Goal: Task Accomplishment & Management: Manage account settings

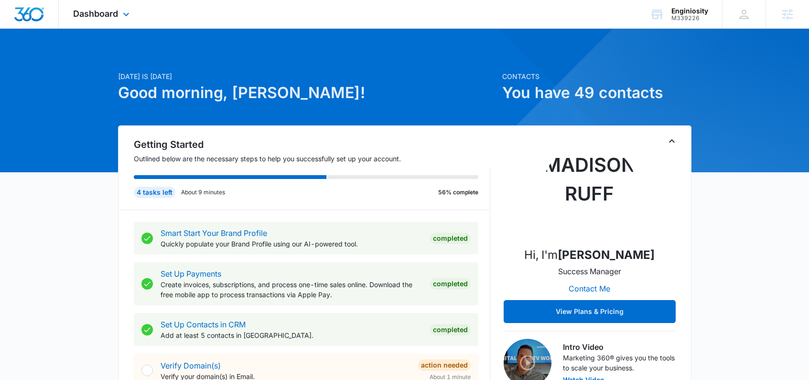
click at [102, 19] on div "Dashboard Apps Reputation Websites Forms CRM Email Social Shop Content Ads Inte…" at bounding box center [102, 14] width 87 height 28
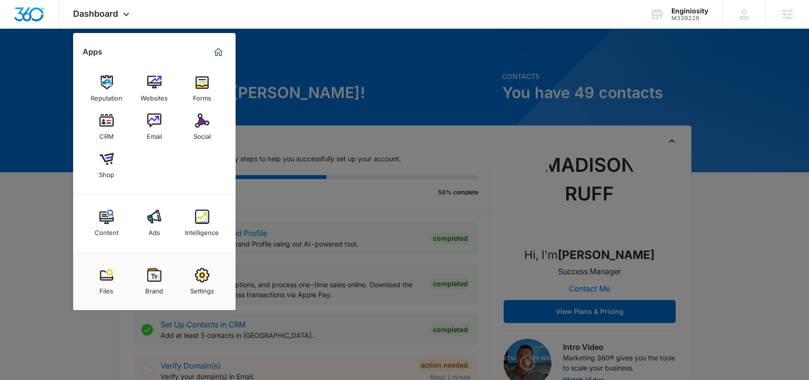
click at [196, 85] on img at bounding box center [202, 82] width 14 height 14
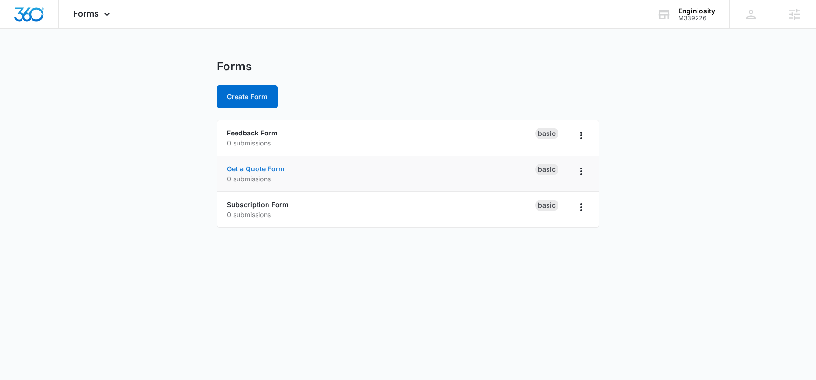
click at [258, 167] on link "Get a Quote Form" at bounding box center [256, 168] width 58 height 8
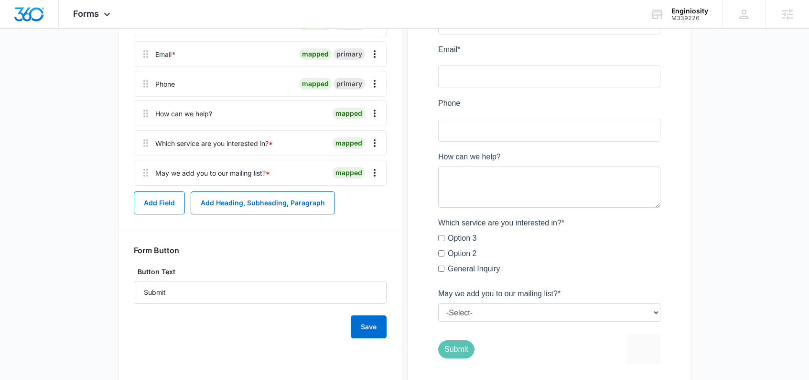
scroll to position [173, 0]
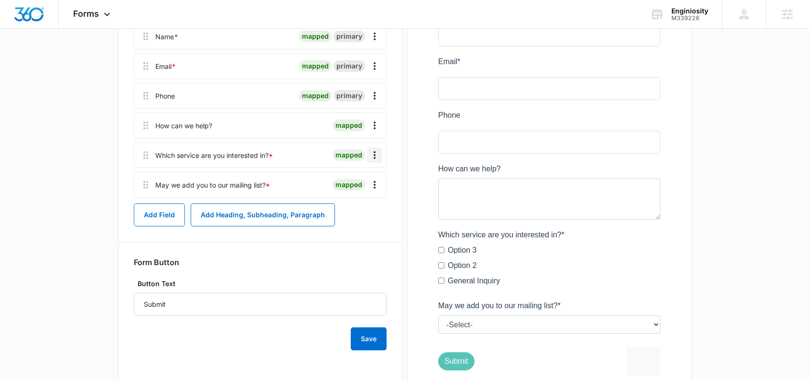
click at [371, 159] on icon "Overflow Menu" at bounding box center [374, 154] width 11 height 11
click at [351, 196] on div "Delete" at bounding box center [349, 196] width 20 height 7
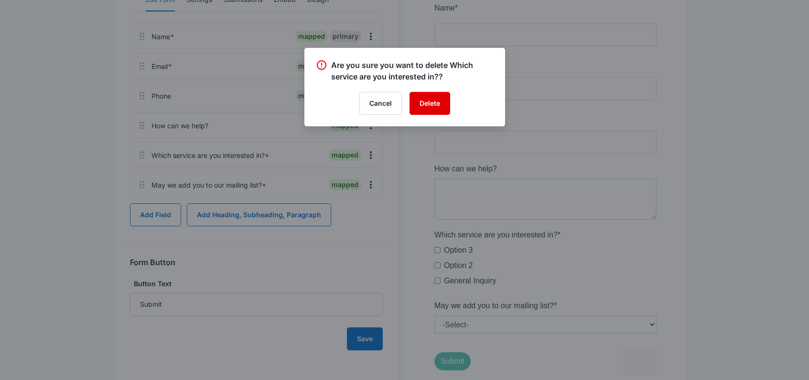
click at [433, 100] on button "Delete" at bounding box center [430, 103] width 41 height 23
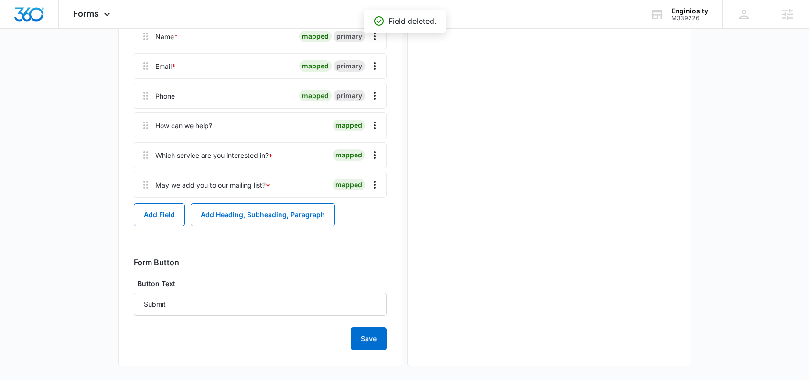
scroll to position [0, 0]
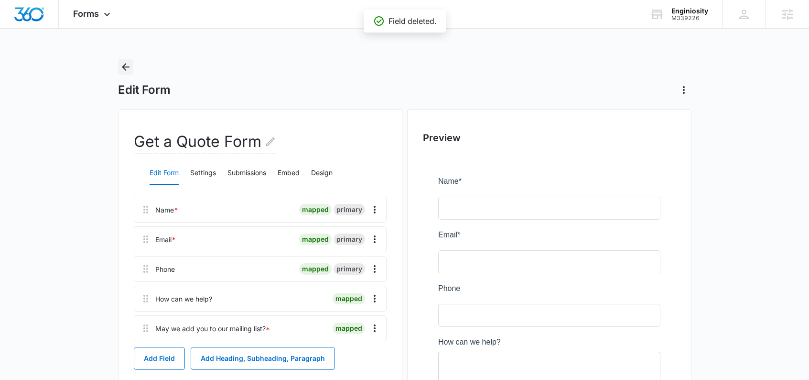
click at [124, 69] on icon "Back" at bounding box center [126, 67] width 8 height 8
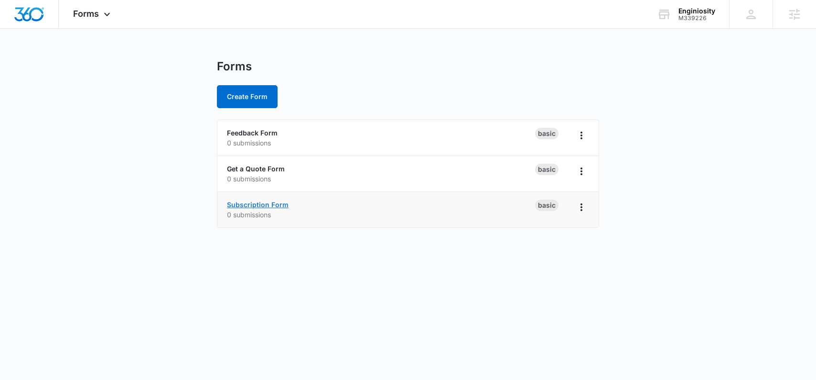
click at [267, 208] on link "Subscription Form" at bounding box center [258, 204] width 62 height 8
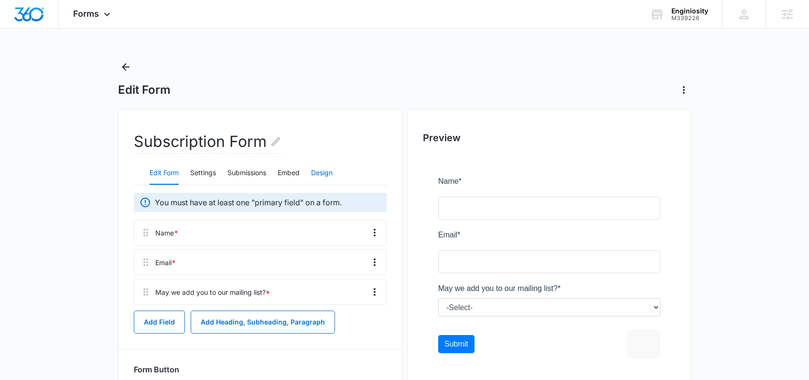
click at [323, 172] on button "Design" at bounding box center [322, 173] width 22 height 23
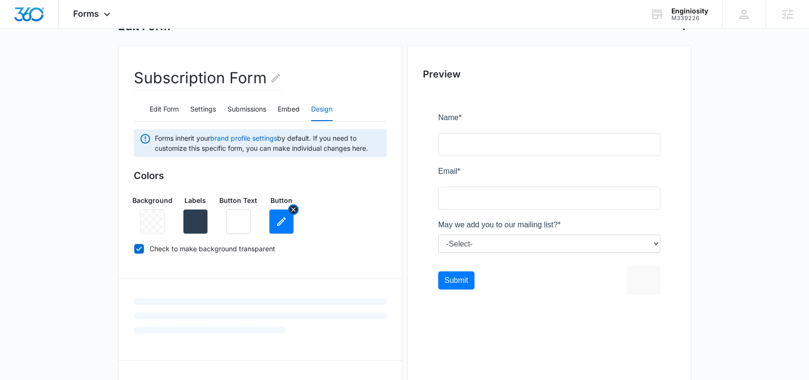
scroll to position [65, 0]
click at [283, 227] on button "button" at bounding box center [281, 220] width 25 height 25
click at [352, 229] on div "Background Labels Button Text Button" at bounding box center [260, 209] width 253 height 46
click at [288, 222] on button "button" at bounding box center [281, 220] width 25 height 25
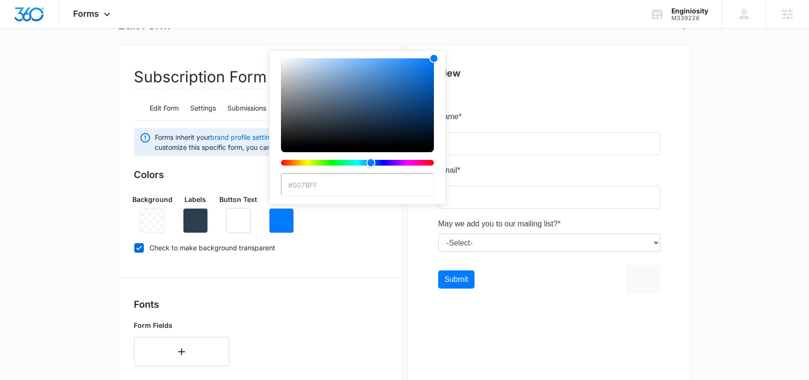
type input "#335B73"
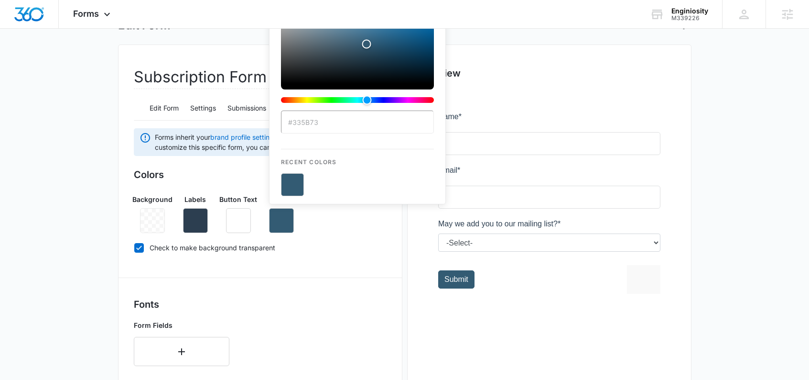
click at [383, 246] on label "Check to make background transparent" at bounding box center [260, 247] width 253 height 10
click at [134, 247] on input "Check to make background transparent" at bounding box center [134, 247] width 0 height 0
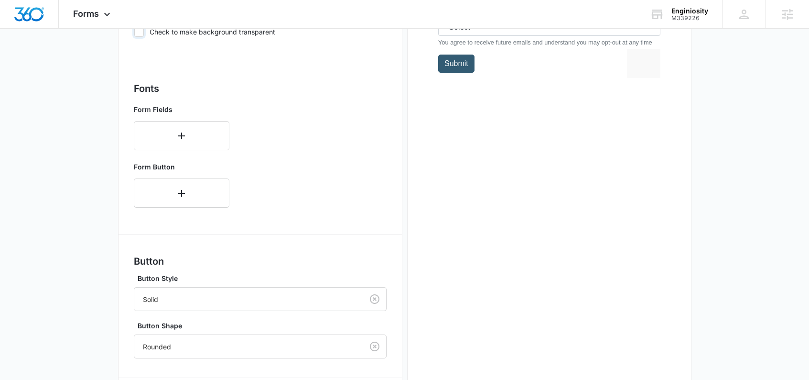
scroll to position [396, 0]
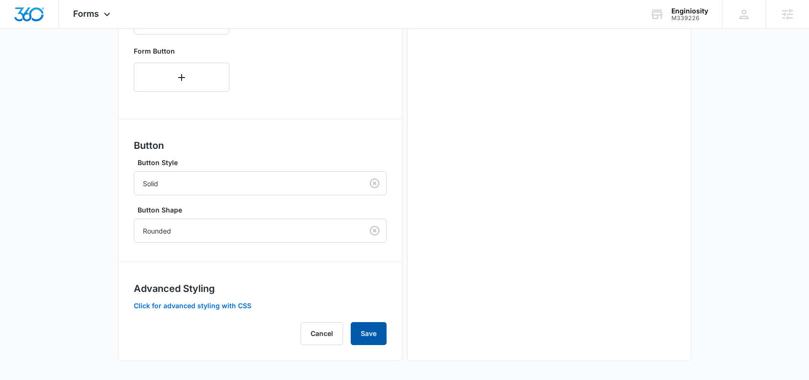
click at [376, 336] on button "Save" at bounding box center [369, 333] width 36 height 23
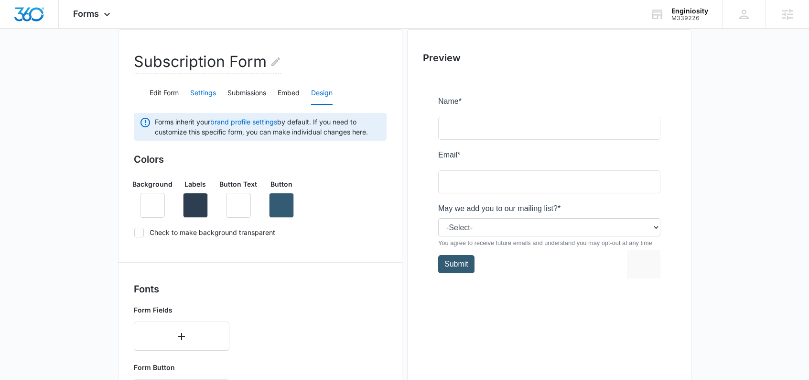
scroll to position [7, 0]
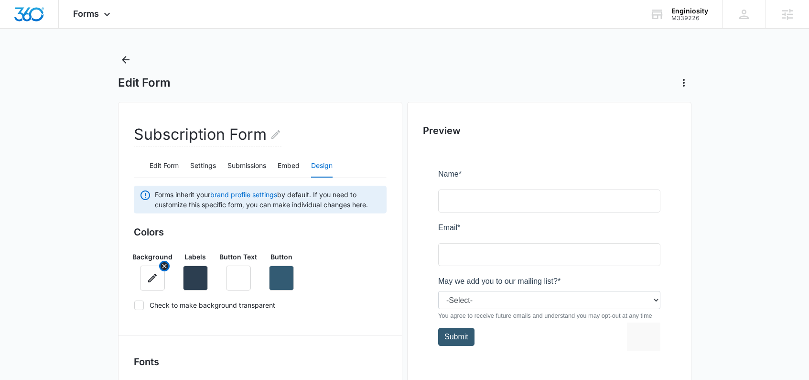
click at [145, 280] on button "button" at bounding box center [152, 277] width 25 height 25
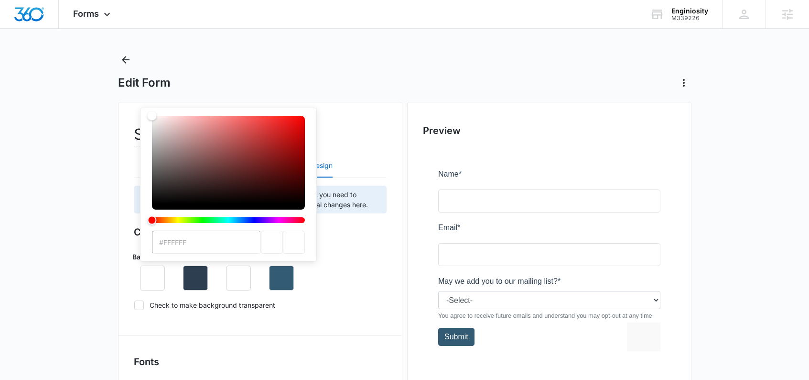
click at [143, 308] on div at bounding box center [139, 305] width 10 height 10
click at [134, 305] on input "Check to make background transparent" at bounding box center [134, 304] width 0 height 0
checkbox input "true"
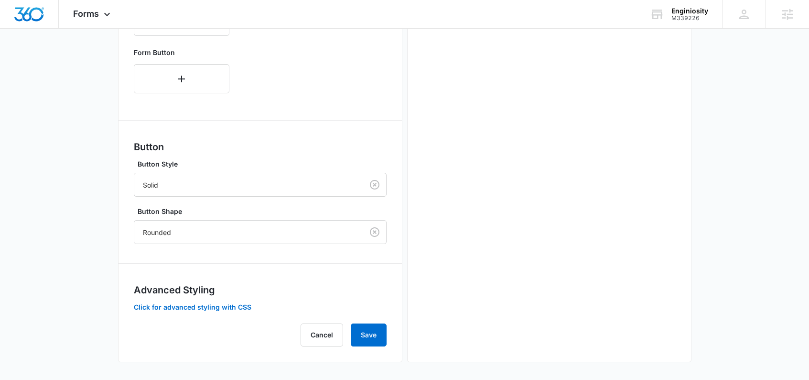
scroll to position [396, 0]
click at [369, 337] on button "Save" at bounding box center [369, 333] width 36 height 23
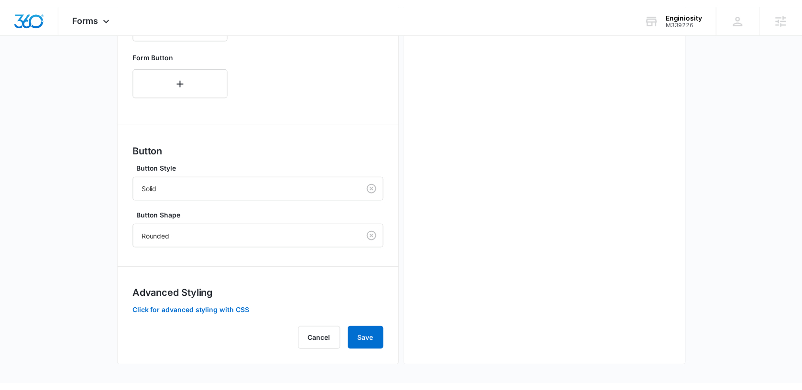
scroll to position [385, 0]
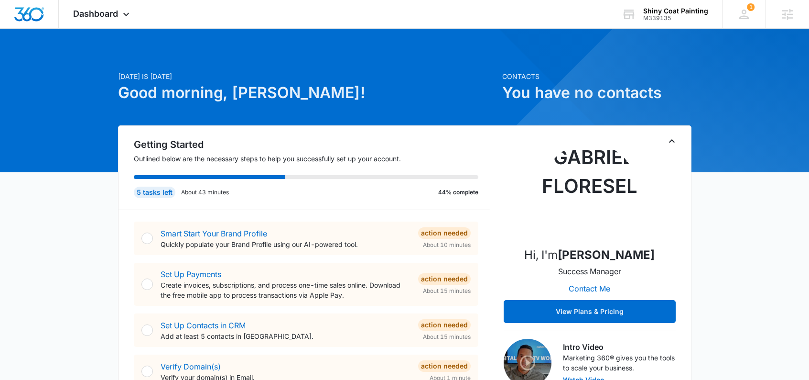
click at [364, 95] on h1 "Good morning, [PERSON_NAME]!" at bounding box center [307, 92] width 379 height 23
click at [116, 17] on span "Dashboard" at bounding box center [95, 14] width 45 height 10
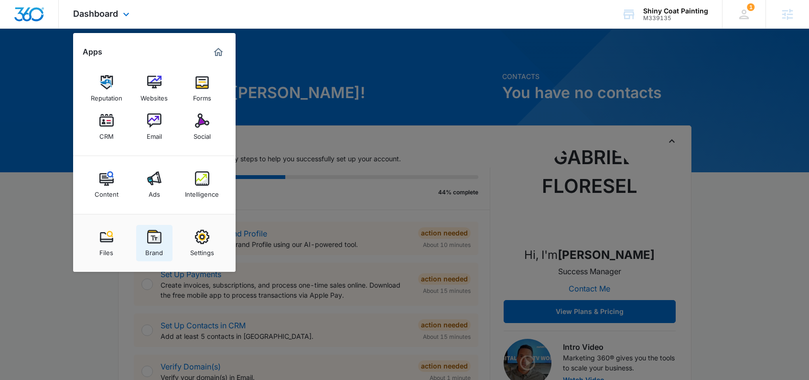
click at [151, 233] on img at bounding box center [154, 236] width 14 height 14
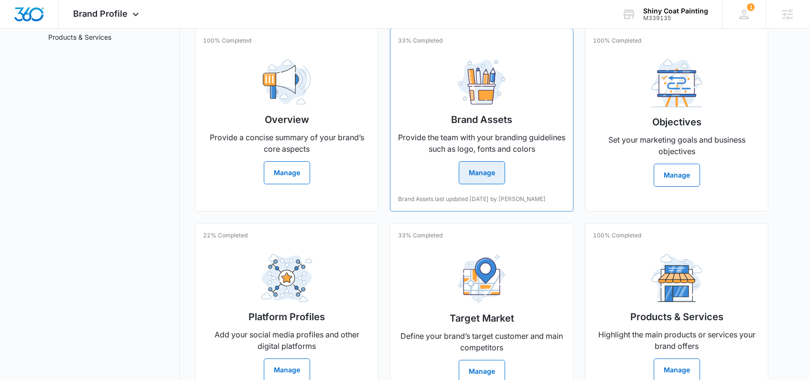
scroll to position [146, 0]
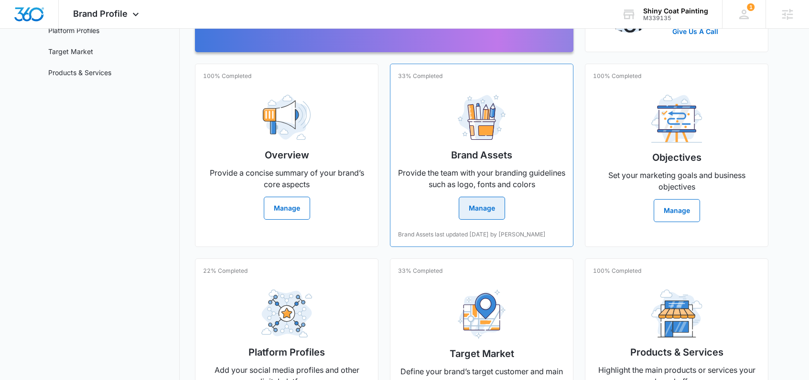
click at [474, 207] on button "Manage" at bounding box center [482, 207] width 46 height 23
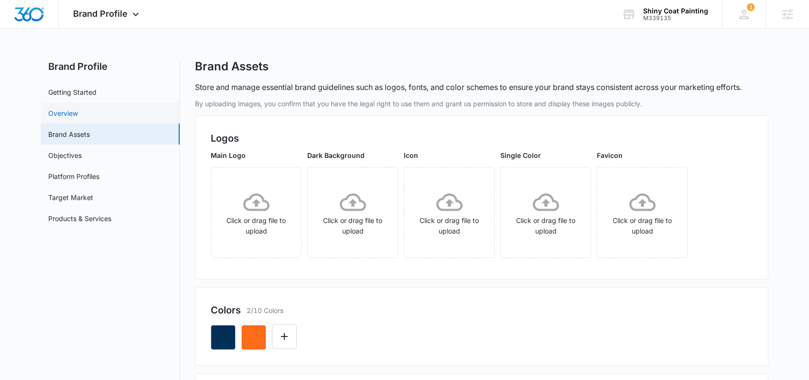
click at [73, 117] on link "Overview" at bounding box center [63, 113] width 30 height 10
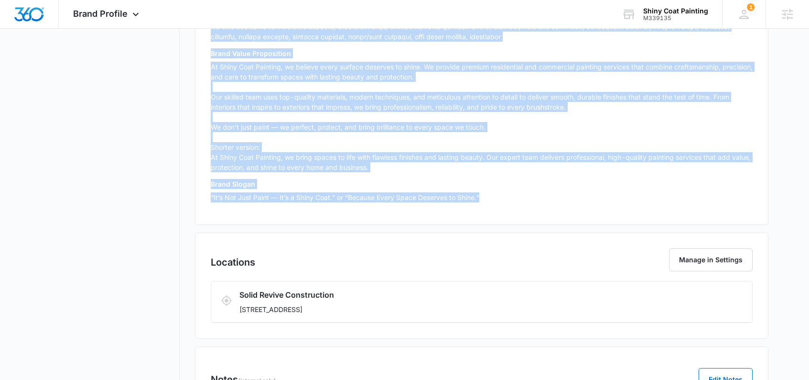
scroll to position [1222, 0]
drag, startPoint x: 209, startPoint y: 154, endPoint x: 514, endPoint y: 203, distance: 308.8
copy div "Loremi: 2. Dolorsita co Adipi Elitse Do eiusmod temporin ut la etd ma aliqua. E…"
click at [268, 118] on p "At Shiny Coat Painting, we believe every surface deserves to shine. We provide …" at bounding box center [482, 116] width 542 height 110
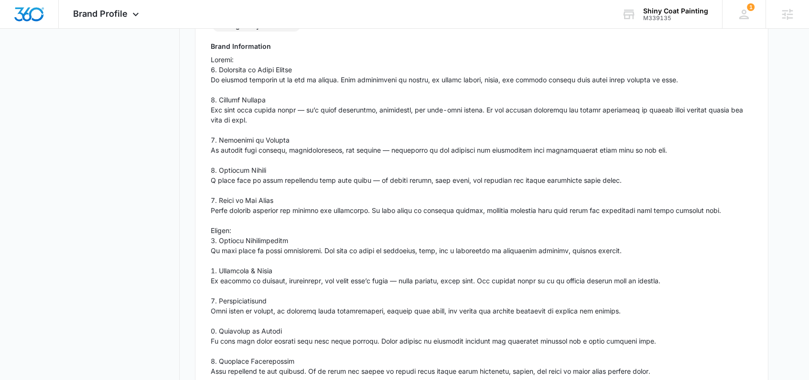
scroll to position [0, 0]
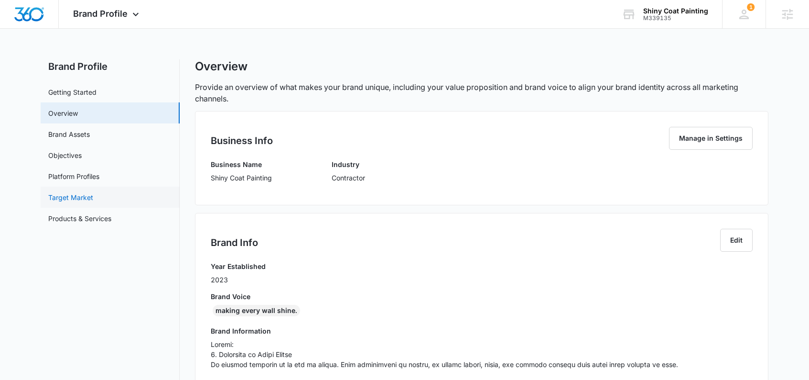
click at [74, 202] on link "Target Market" at bounding box center [70, 197] width 45 height 10
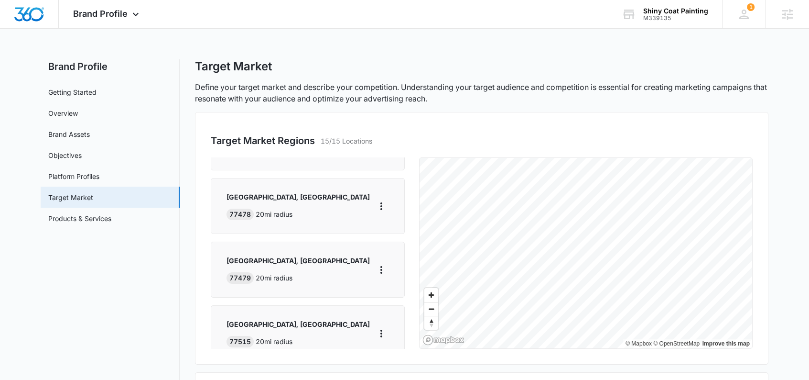
scroll to position [605, 0]
